Goal: Information Seeking & Learning: Learn about a topic

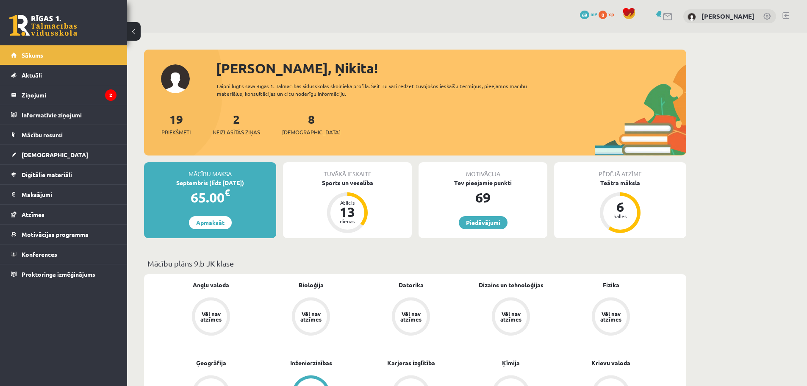
drag, startPoint x: 316, startPoint y: 266, endPoint x: 297, endPoint y: 264, distance: 18.8
click at [316, 266] on p "Mācību plāns 9.b JK klase" at bounding box center [415, 263] width 536 height 11
click at [74, 151] on link "[DEMOGRAPHIC_DATA]" at bounding box center [63, 154] width 105 height 19
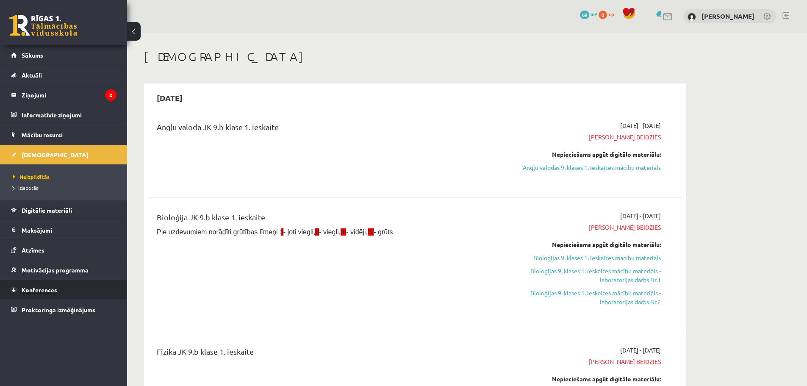
click at [53, 285] on link "Konferences" at bounding box center [63, 289] width 105 height 19
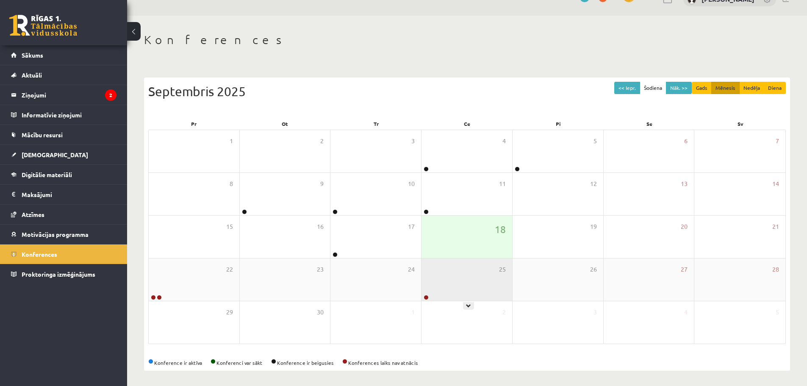
scroll to position [19, 0]
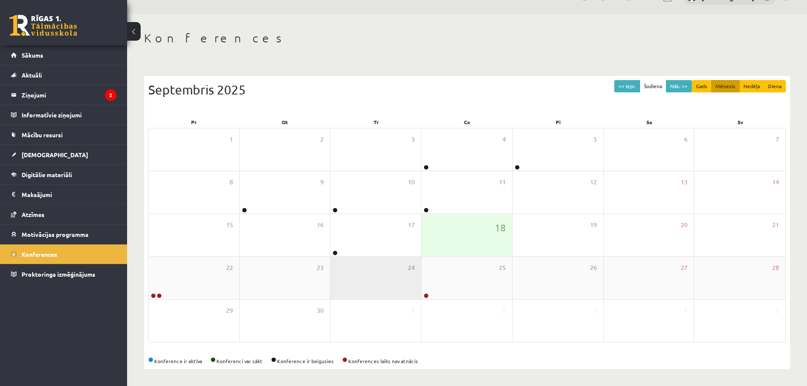
click at [379, 259] on div "24" at bounding box center [375, 278] width 91 height 42
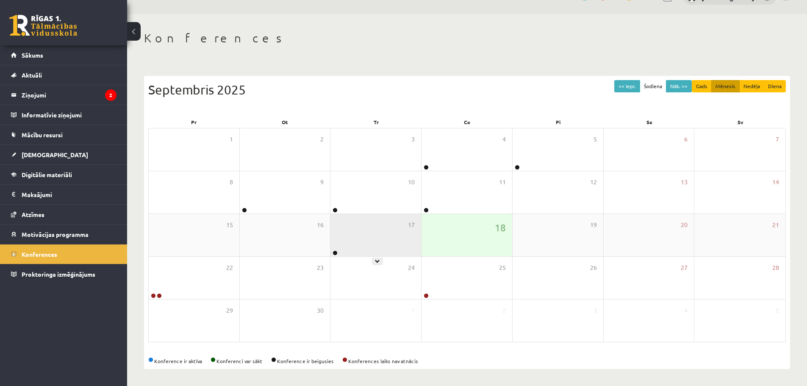
click at [375, 244] on div "17" at bounding box center [375, 235] width 91 height 42
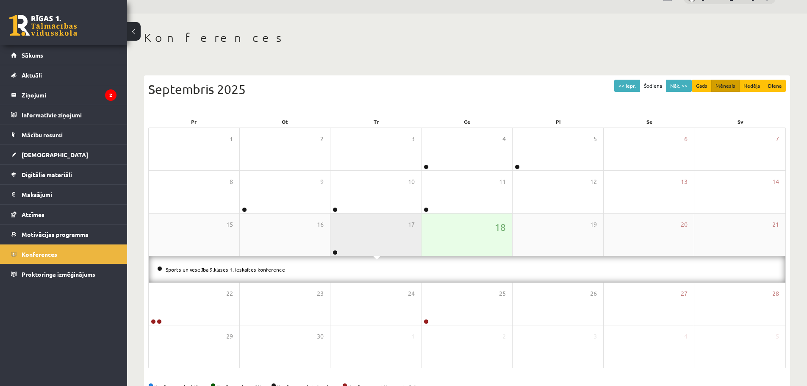
click at [373, 236] on div "17" at bounding box center [375, 235] width 91 height 42
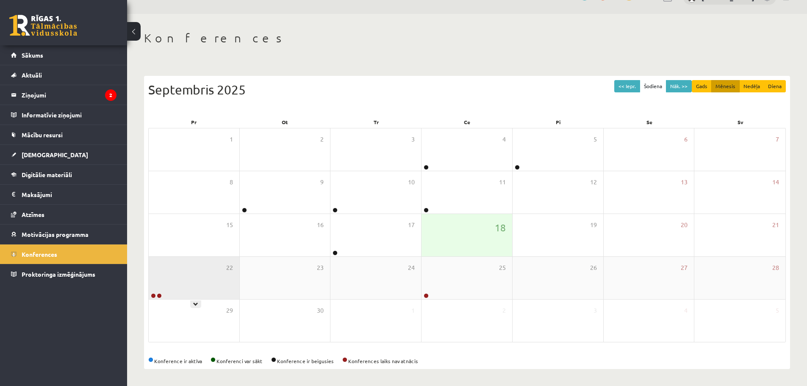
click at [187, 283] on div "22" at bounding box center [194, 278] width 91 height 42
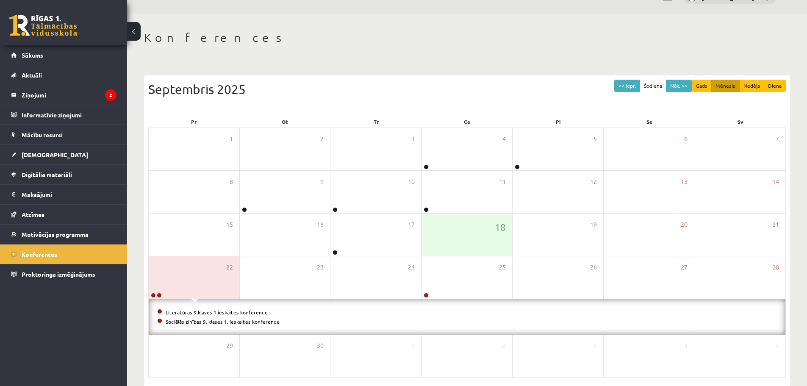
click at [168, 310] on link "Literatūras 9.klases 1.ieskaites konference" at bounding box center [217, 312] width 102 height 7
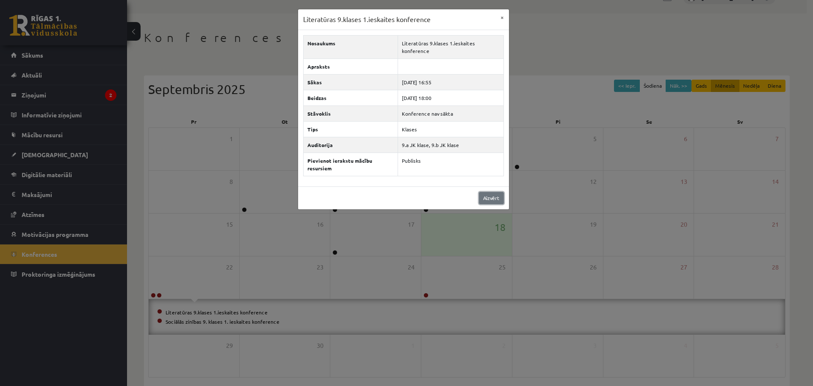
click at [496, 198] on link "Aizvērt" at bounding box center [491, 198] width 25 height 12
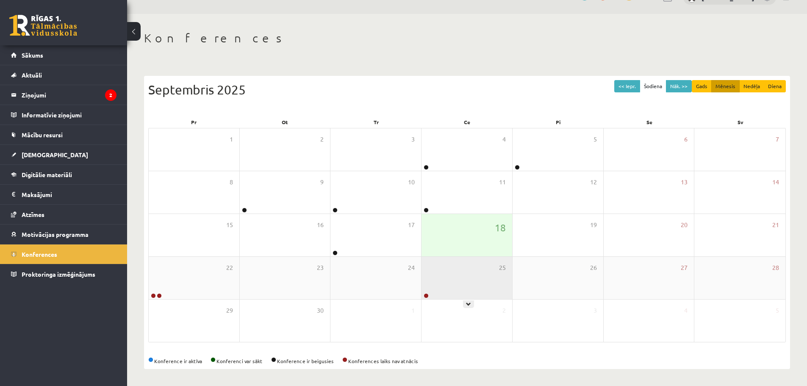
click at [447, 280] on div "25" at bounding box center [467, 278] width 91 height 42
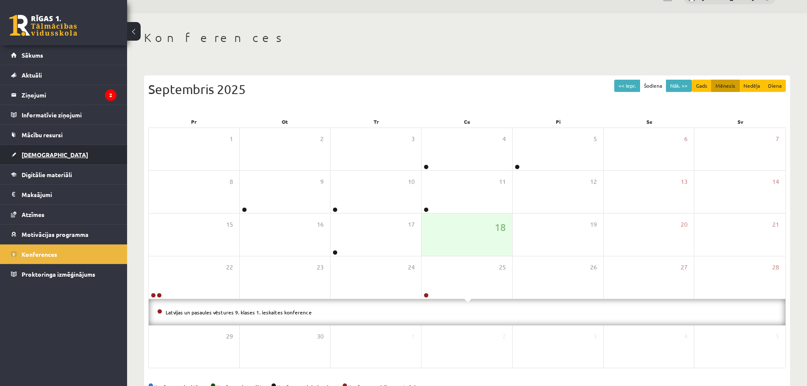
click at [78, 150] on link "[DEMOGRAPHIC_DATA]" at bounding box center [63, 154] width 105 height 19
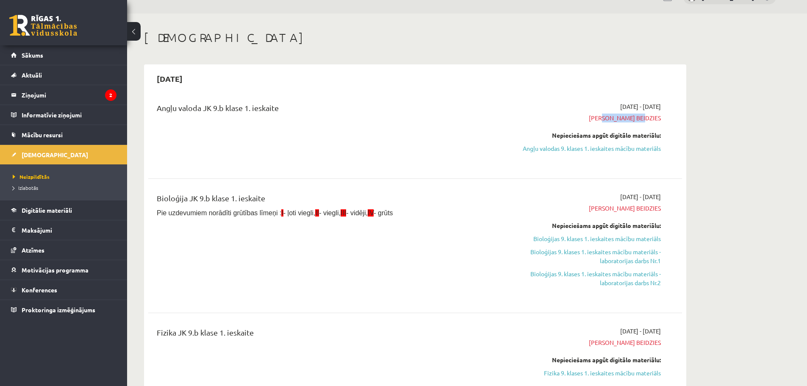
drag, startPoint x: 622, startPoint y: 119, endPoint x: 682, endPoint y: 119, distance: 60.2
click at [682, 119] on div "Angļu valoda JK 9.b klase 1. ieskaite 2025-09-01 - 2025-09-15 Termiņš beidzies …" at bounding box center [415, 134] width 534 height 80
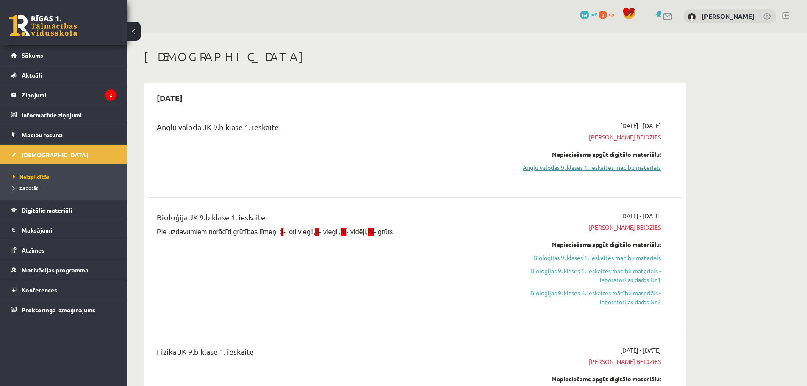
click at [600, 169] on link "Angļu valodas 9. klases 1. ieskaites mācību materiāls" at bounding box center [581, 167] width 160 height 9
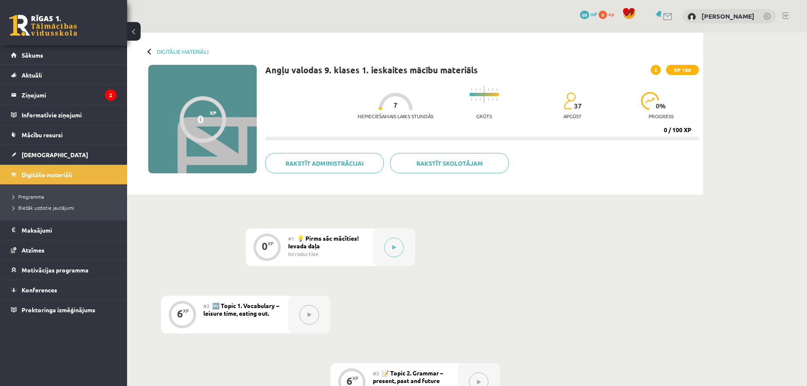
drag, startPoint x: 663, startPoint y: 129, endPoint x: 709, endPoint y: 129, distance: 45.3
click at [386, 253] on button at bounding box center [393, 247] width 19 height 19
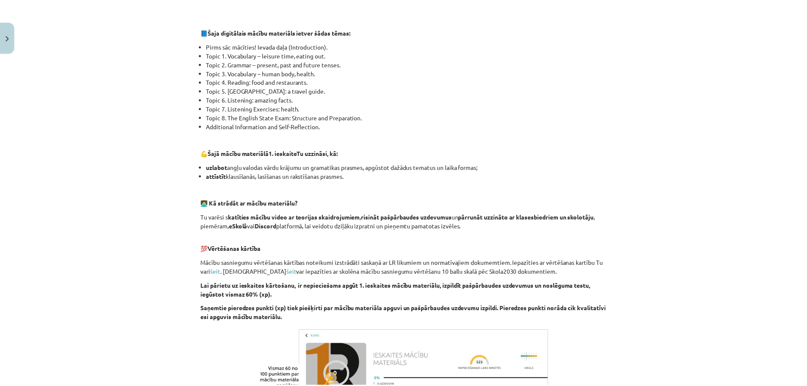
scroll to position [56, 0]
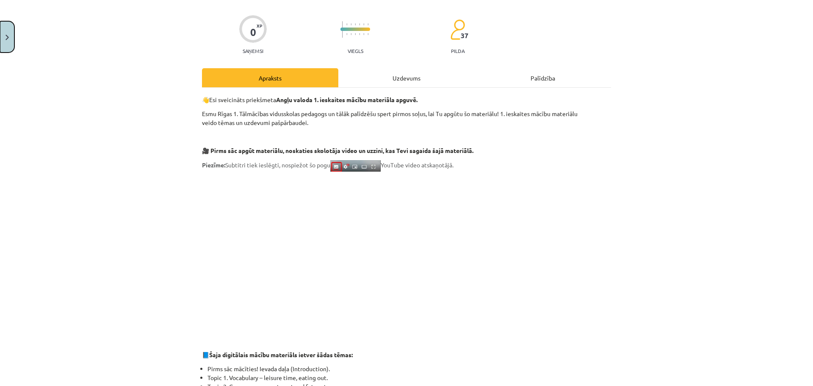
click at [6, 42] on button "Close" at bounding box center [7, 36] width 14 height 31
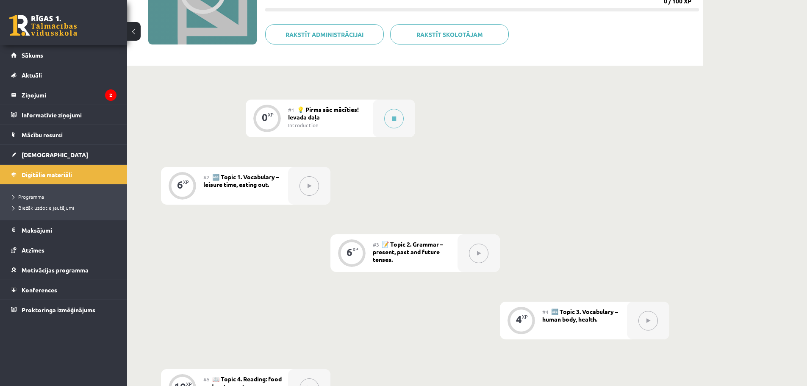
scroll to position [0, 0]
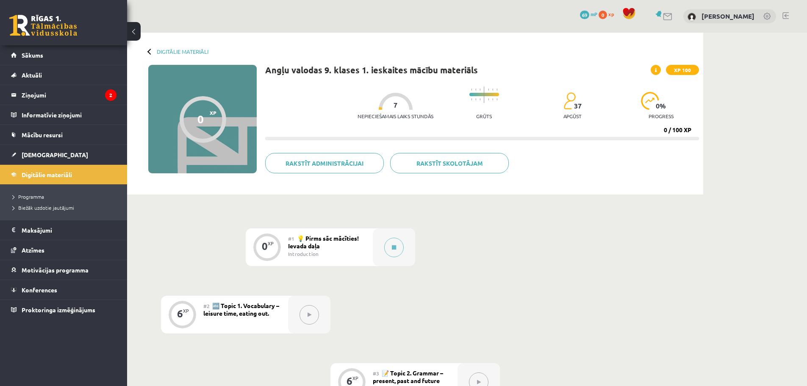
drag, startPoint x: 664, startPoint y: 128, endPoint x: 712, endPoint y: 128, distance: 47.5
click at [79, 147] on link "[DEMOGRAPHIC_DATA]" at bounding box center [63, 154] width 105 height 19
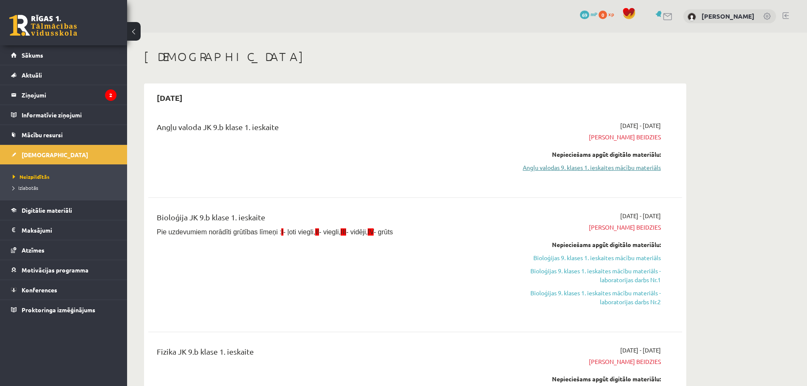
click at [636, 171] on link "Angļu valodas 9. klases 1. ieskaites mācību materiāls" at bounding box center [581, 167] width 160 height 9
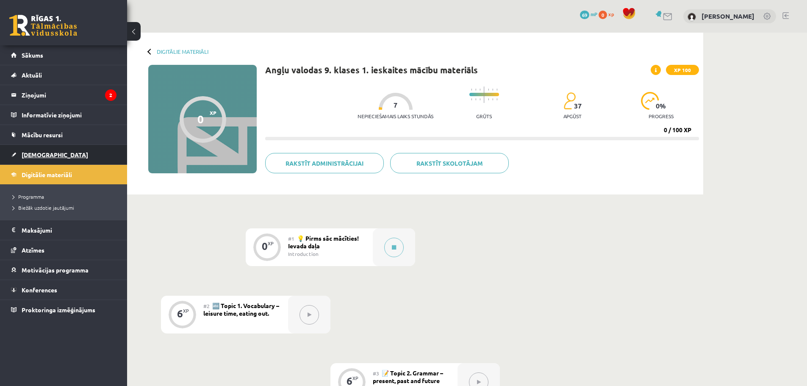
click at [73, 147] on link "[DEMOGRAPHIC_DATA]" at bounding box center [63, 154] width 105 height 19
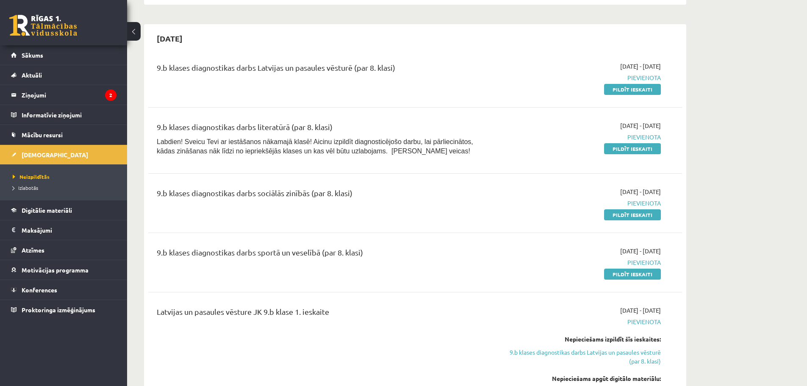
scroll to position [508, 0]
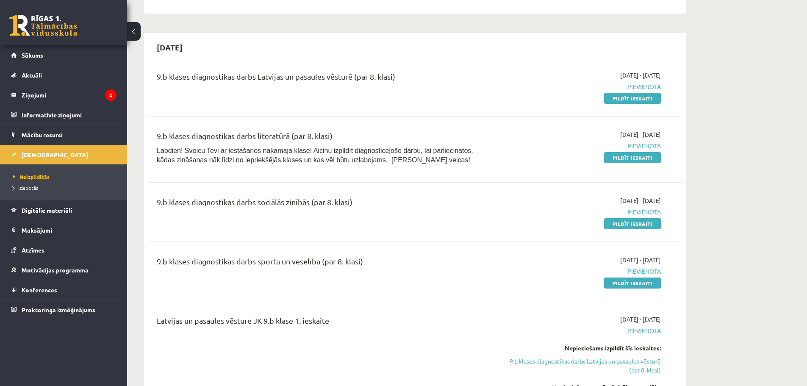
drag, startPoint x: 153, startPoint y: 77, endPoint x: 431, endPoint y: 76, distance: 277.9
click at [428, 76] on div "9.b klases diagnostikas darbs Latvijas un pasaules vēsturē (par 8. klasi)" at bounding box center [322, 87] width 344 height 32
click at [357, 81] on div "9.b klases diagnostikas darbs Latvijas un pasaules vēsturē (par 8. klasi)" at bounding box center [323, 79] width 332 height 16
drag, startPoint x: 353, startPoint y: 77, endPoint x: 446, endPoint y: 77, distance: 93.2
click at [446, 77] on div "9.b klases diagnostikas darbs Latvijas un pasaules vēsturē (par 8. klasi)" at bounding box center [323, 79] width 332 height 16
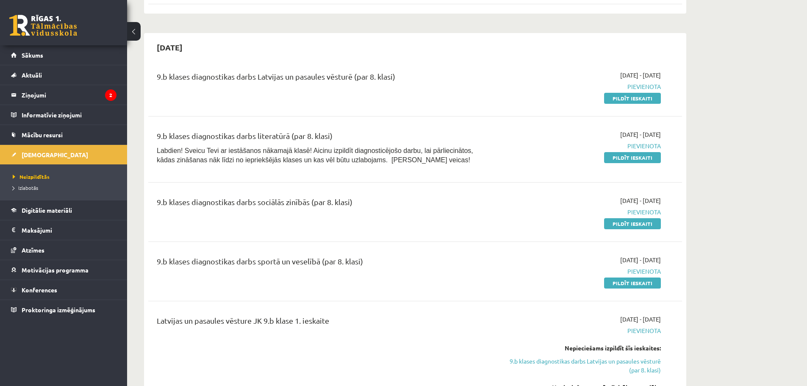
click at [445, 78] on div "9.b klases diagnostikas darbs Latvijas un pasaules vēsturē (par 8. klasi)" at bounding box center [323, 79] width 332 height 16
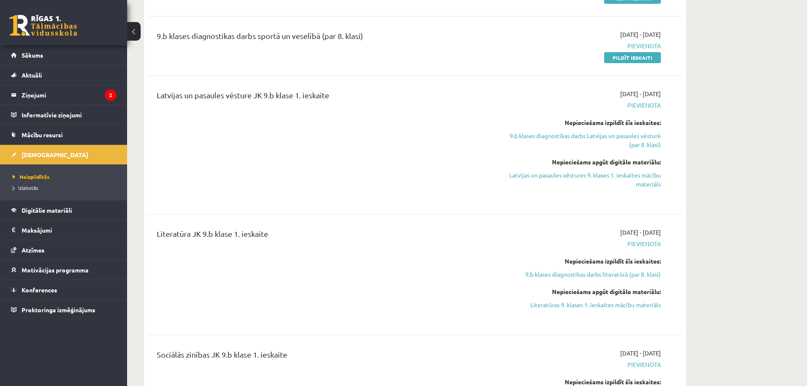
scroll to position [734, 0]
click at [642, 176] on link "Latvijas un pasaules vēstures 9. klases 1. ieskaites mācību materiāls" at bounding box center [581, 179] width 160 height 18
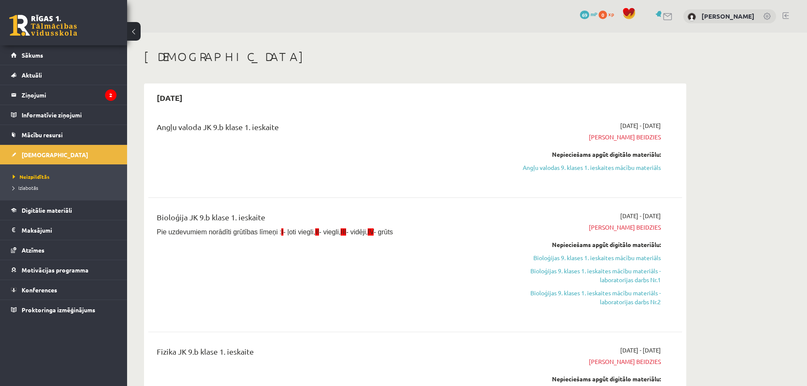
scroll to position [734, 0]
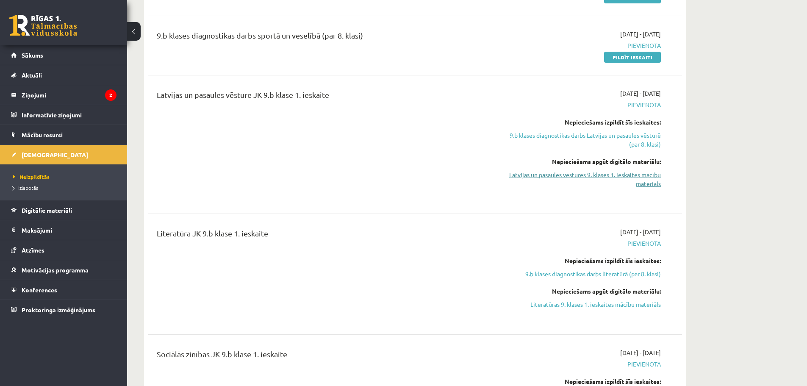
click at [606, 176] on link "Latvijas un pasaules vēstures 9. klases 1. ieskaites mācību materiāls" at bounding box center [581, 179] width 160 height 18
drag, startPoint x: 440, startPoint y: 46, endPoint x: 430, endPoint y: 67, distance: 23.1
click at [430, 67] on div "9.b klases diagnostikas darbs sportā un veselībā (par 8. klasi) 2025-09-16 - 20…" at bounding box center [415, 45] width 534 height 49
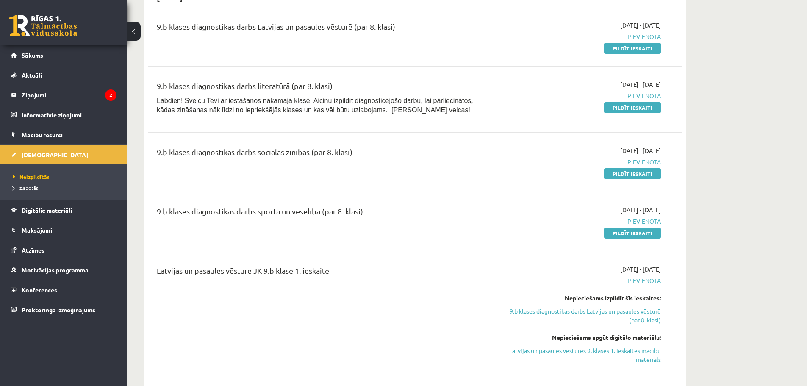
scroll to position [508, 0]
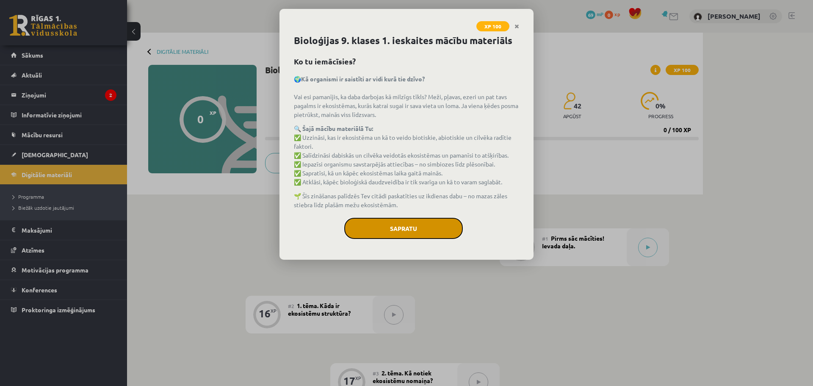
click at [383, 219] on button "Sapratu" at bounding box center [403, 228] width 119 height 21
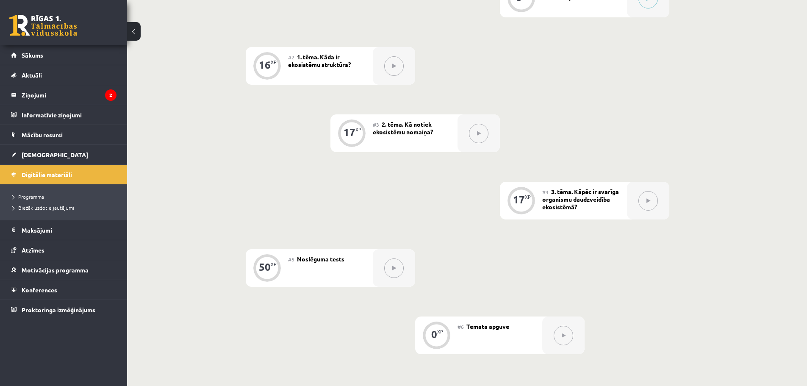
scroll to position [339, 0]
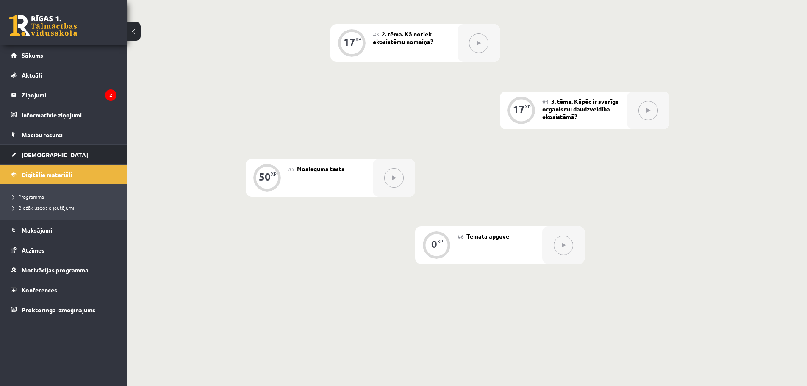
click at [31, 156] on span "[DEMOGRAPHIC_DATA]" at bounding box center [55, 155] width 67 height 8
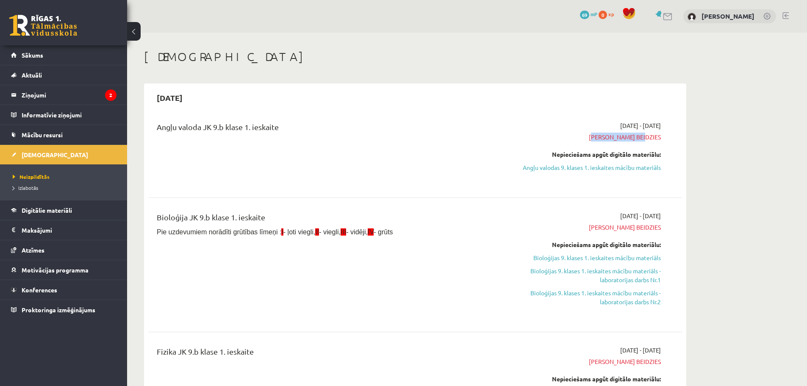
drag, startPoint x: 614, startPoint y: 136, endPoint x: 684, endPoint y: 138, distance: 69.9
click at [684, 138] on div "2025-09-15 Angļu valoda JK 9.b klase 1. ieskaite 2025-09-01 - 2025-09-15 Termiņ…" at bounding box center [415, 302] width 542 height 438
click at [668, 112] on div "2025-09-15 Angļu valoda JK 9.b klase 1. ieskaite 2025-09-01 - 2025-09-15 Termiņ…" at bounding box center [415, 302] width 542 height 438
click at [89, 152] on link "[DEMOGRAPHIC_DATA]" at bounding box center [63, 154] width 105 height 19
